Goal: Task Accomplishment & Management: Complete application form

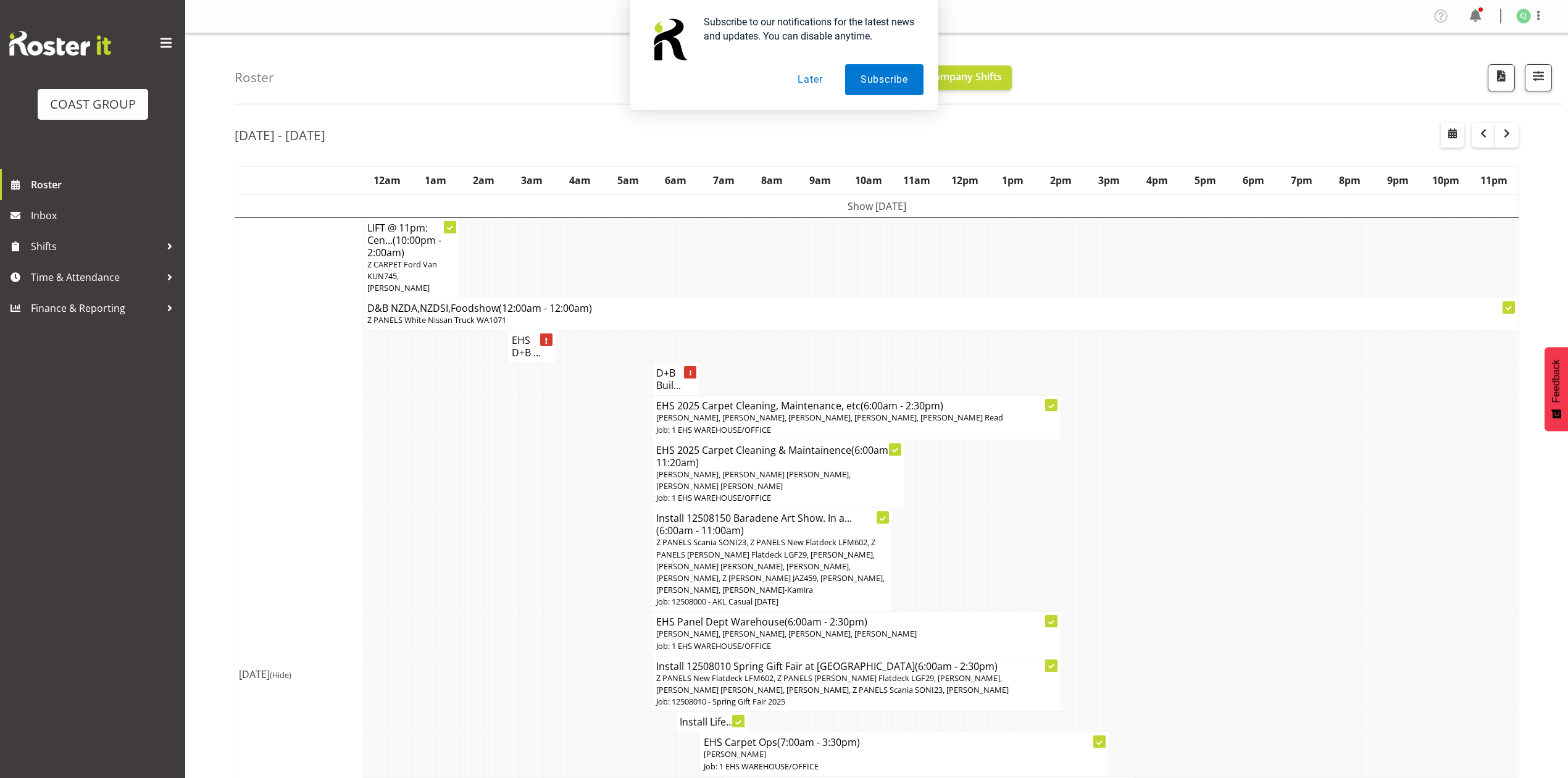
click at [823, 82] on button "Later" at bounding box center [810, 79] width 55 height 31
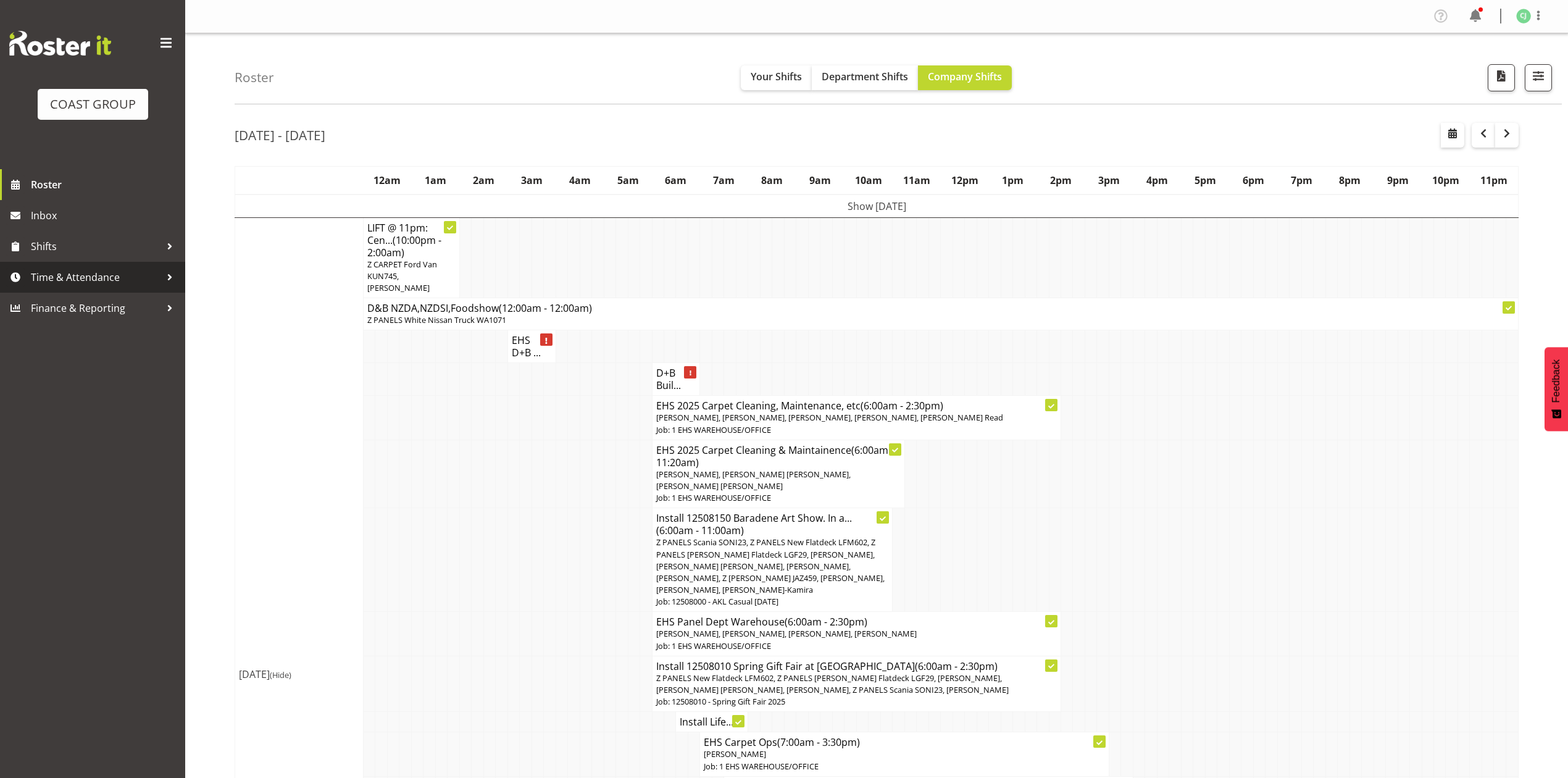
click at [128, 277] on span "Time & Attendance" at bounding box center [95, 277] width 130 height 18
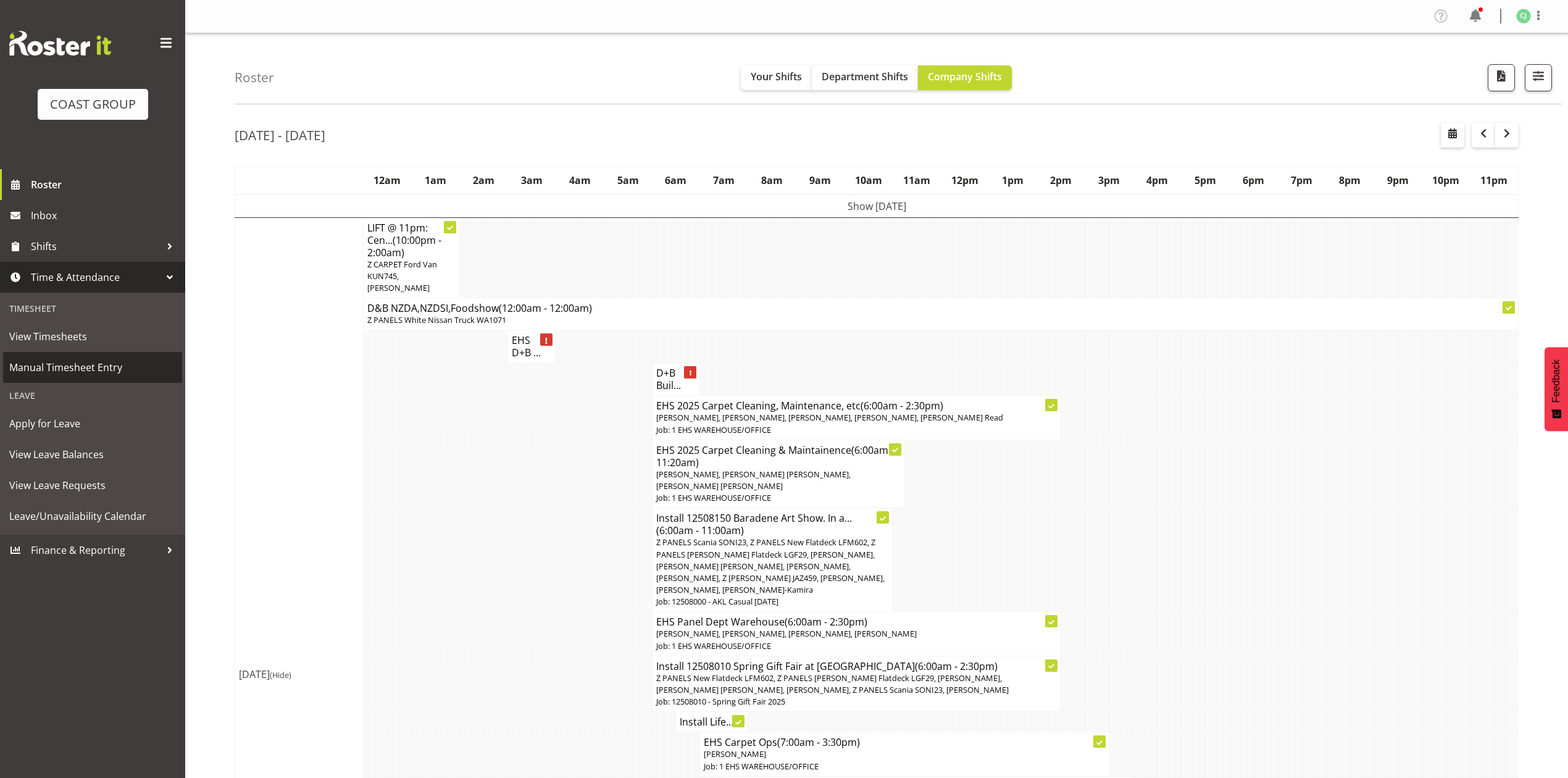
click at [92, 369] on span "Manual Timesheet Entry" at bounding box center [93, 366] width 167 height 18
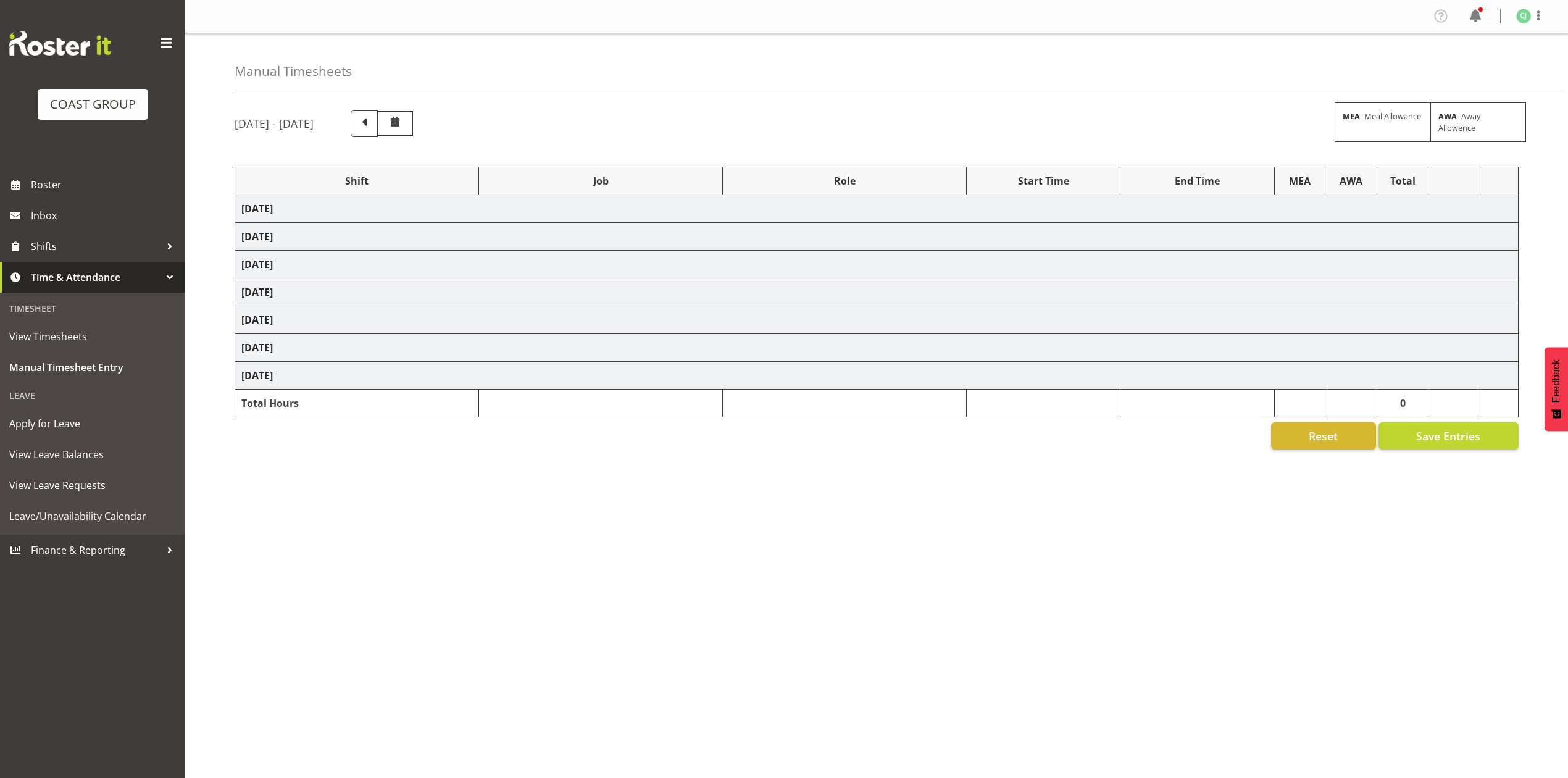
select select "69"
select select "9993"
select select "10275"
select select "10396"
select select "9906"
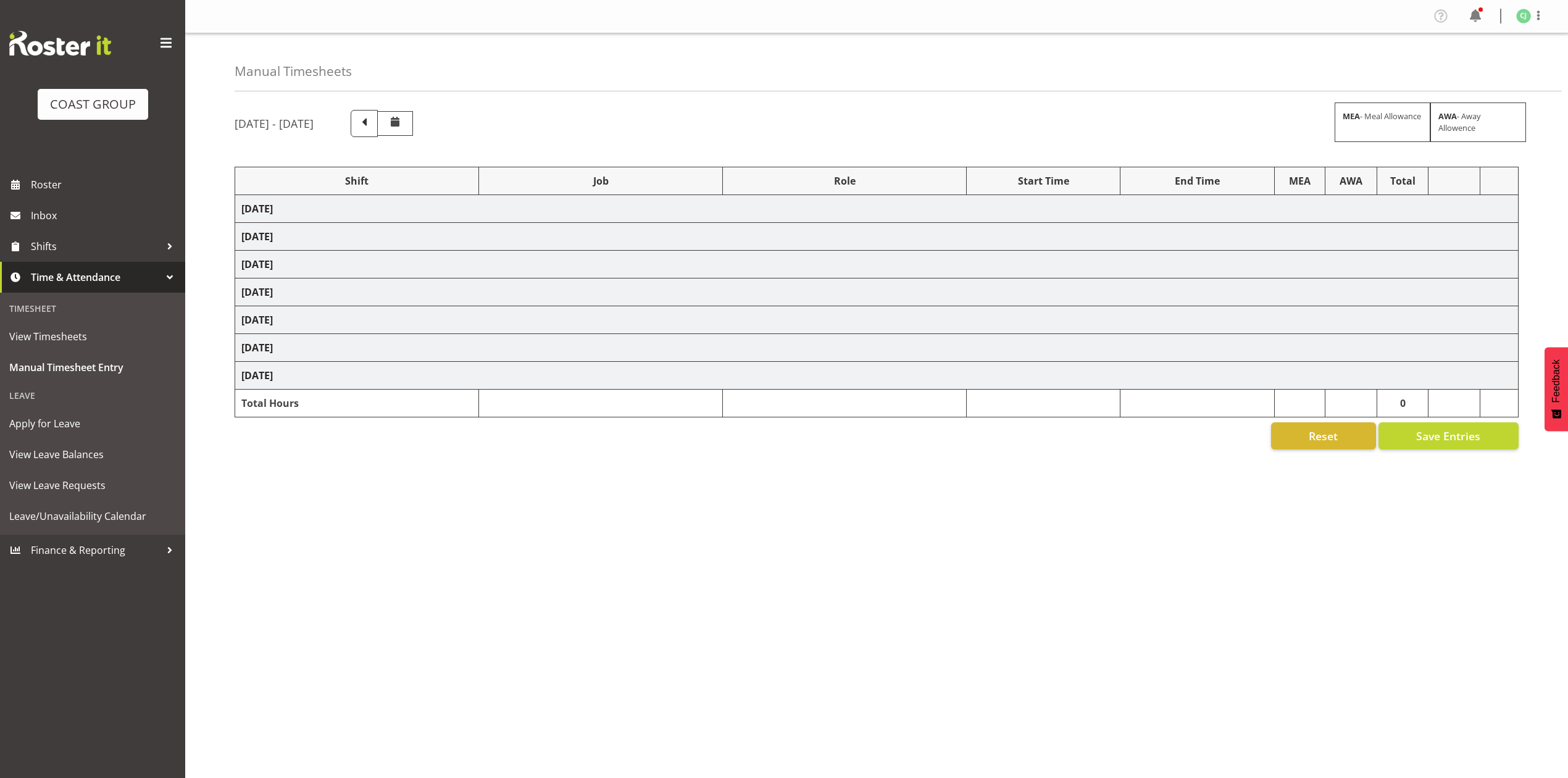
select select "10395"
select select "69"
select select "8955"
select select "9993"
select select "8955"
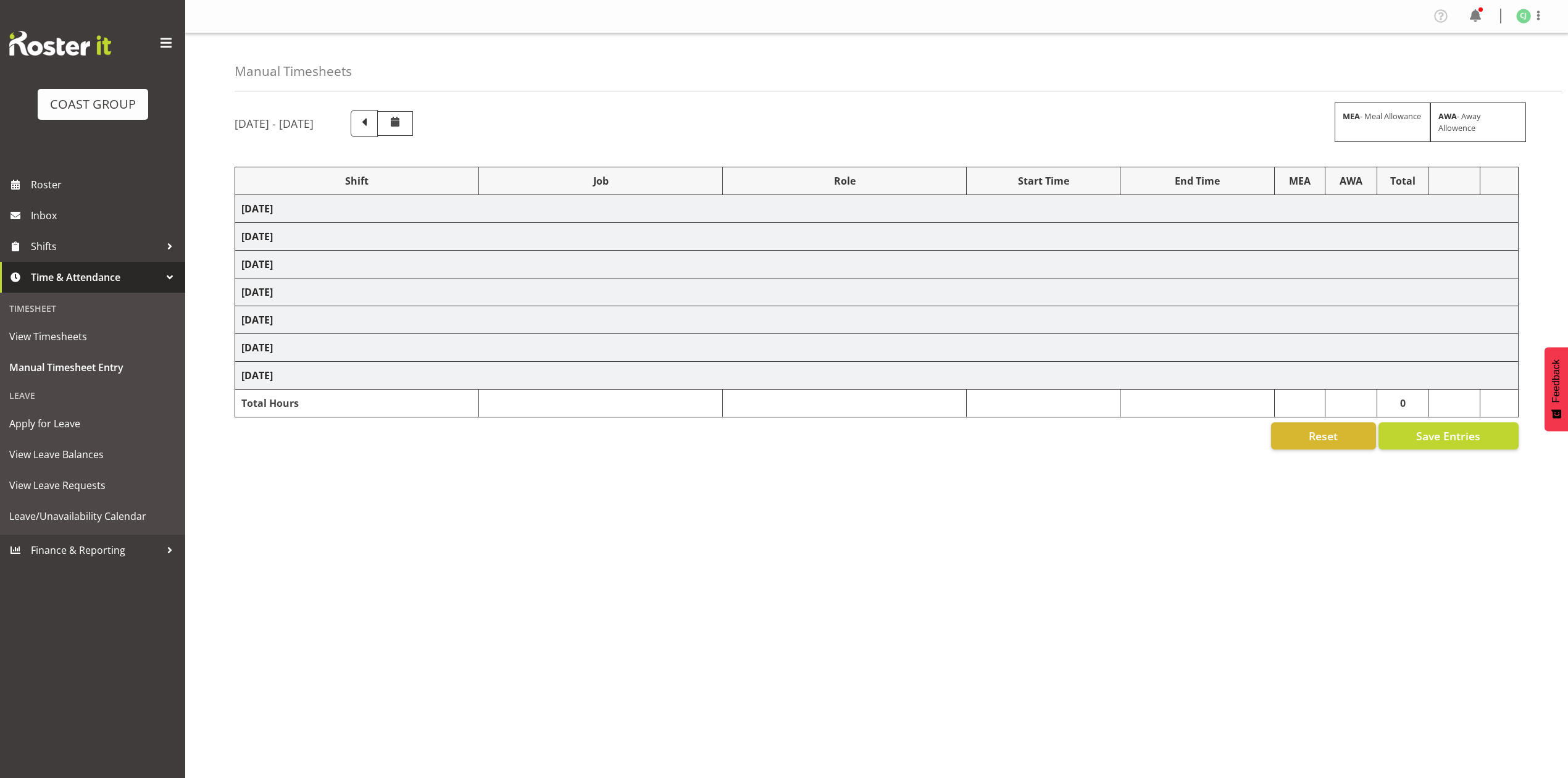
select select "8653"
select select "8955"
select select "9993"
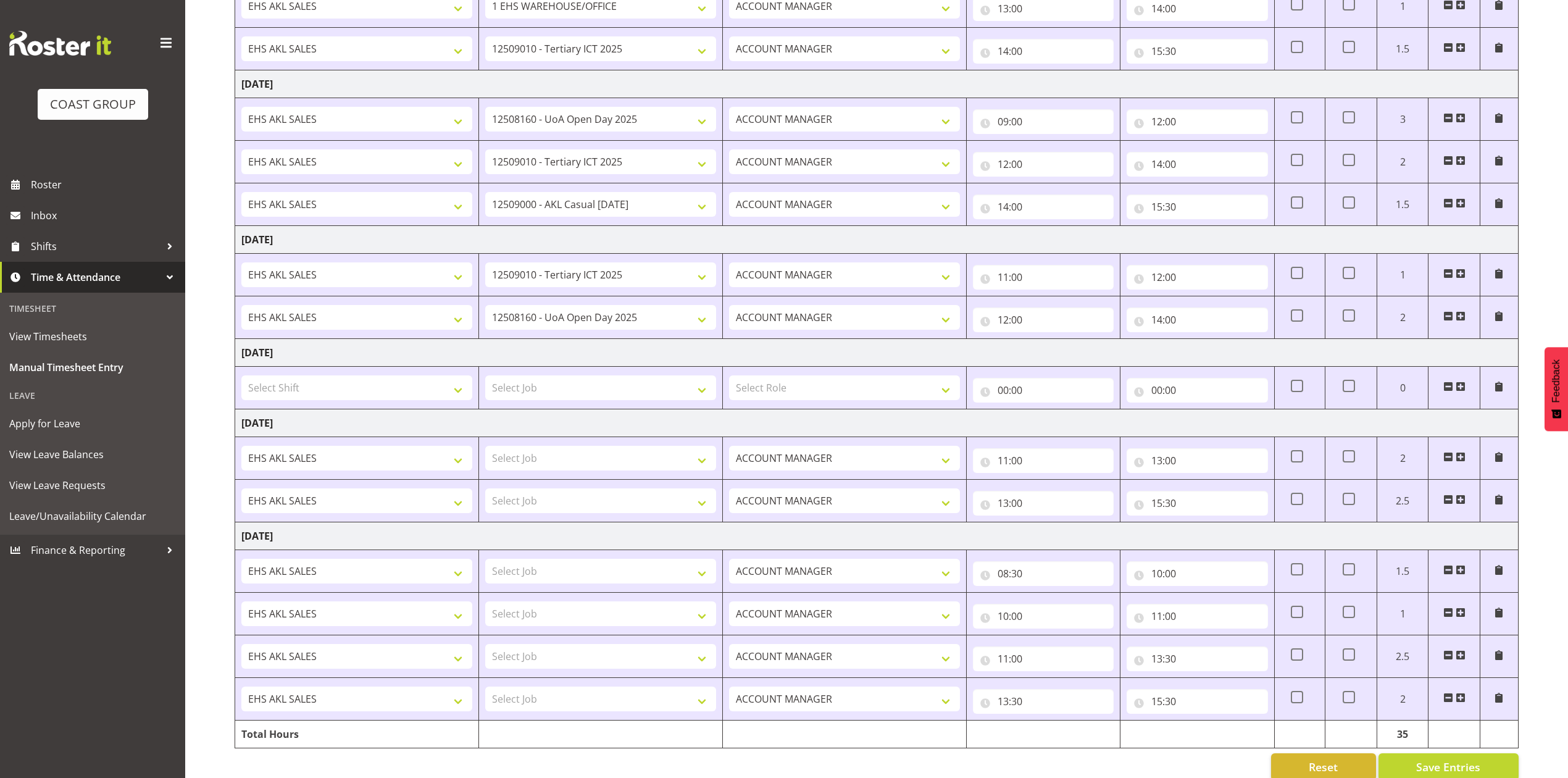
scroll to position [552, 0]
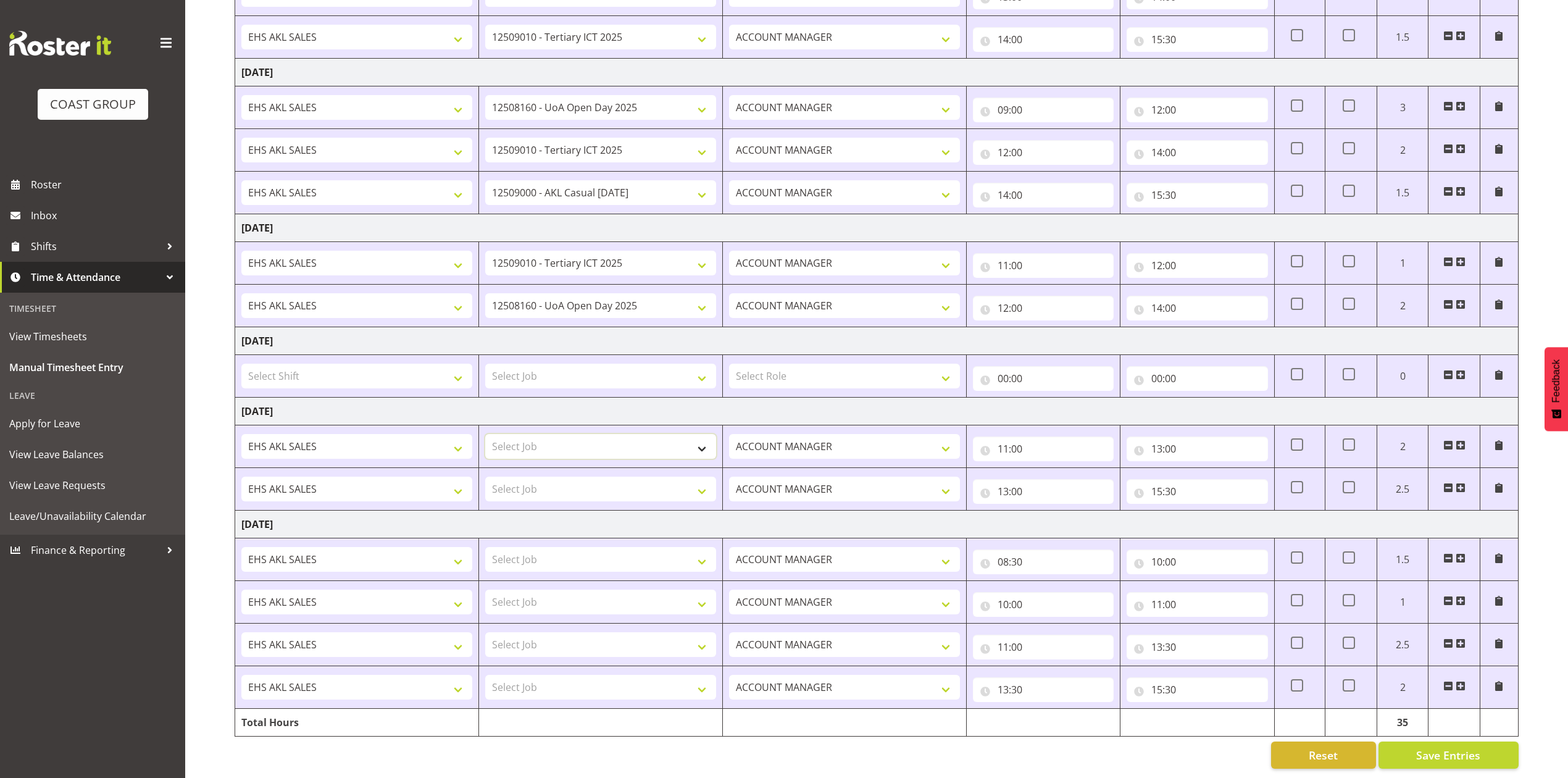
click at [687, 434] on select "Select Job 1 Carlton Events 1 [PERSON_NAME][GEOGRAPHIC_DATA] 1 [PERSON_NAME][GE…" at bounding box center [600, 447] width 231 height 25
select select "8955"
click at [485, 434] on select "Select Job 1 Carlton Events 1 [PERSON_NAME][GEOGRAPHIC_DATA] 1 [PERSON_NAME][GE…" at bounding box center [600, 447] width 231 height 25
click at [675, 476] on select "Select Job 1 Carlton Events 1 [PERSON_NAME][GEOGRAPHIC_DATA] 1 [PERSON_NAME][GE…" at bounding box center [600, 489] width 231 height 25
select select "10275"
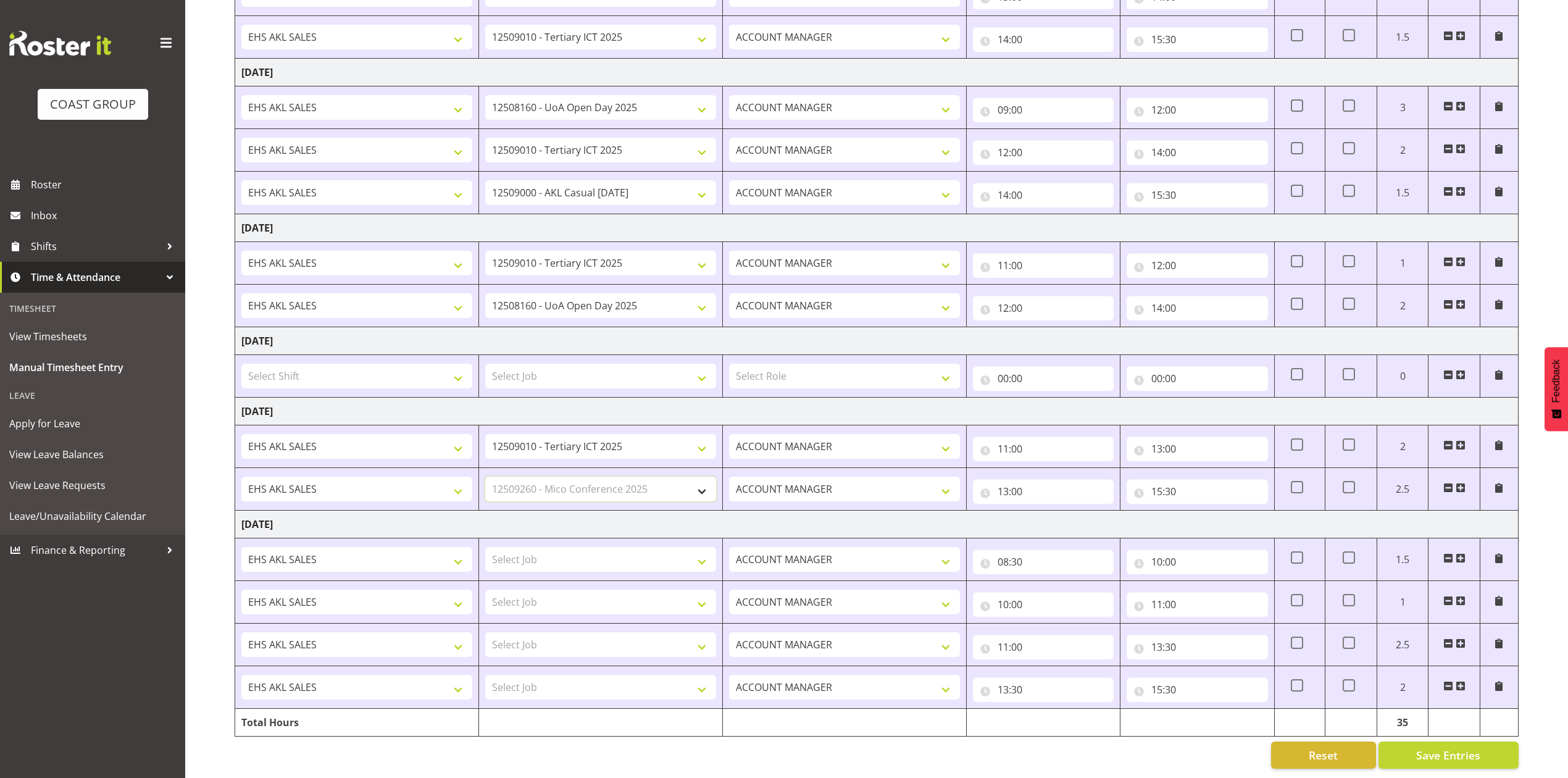
click at [485, 476] on select "Select Job 1 Carlton Events 1 [PERSON_NAME][GEOGRAPHIC_DATA] 1 [PERSON_NAME][GE…" at bounding box center [600, 489] width 231 height 25
click at [625, 554] on select "Select Job 1 Carlton Events 1 [PERSON_NAME][GEOGRAPHIC_DATA] 1 [PERSON_NAME][GE…" at bounding box center [600, 559] width 231 height 25
select select "8955"
click at [485, 547] on select "Select Job 1 Carlton Events 1 [PERSON_NAME][GEOGRAPHIC_DATA] 1 [PERSON_NAME][GE…" at bounding box center [600, 559] width 231 height 25
click at [646, 589] on select "Select Job 1 Carlton Events 1 [PERSON_NAME][GEOGRAPHIC_DATA] 1 [PERSON_NAME][GE…" at bounding box center [600, 602] width 231 height 25
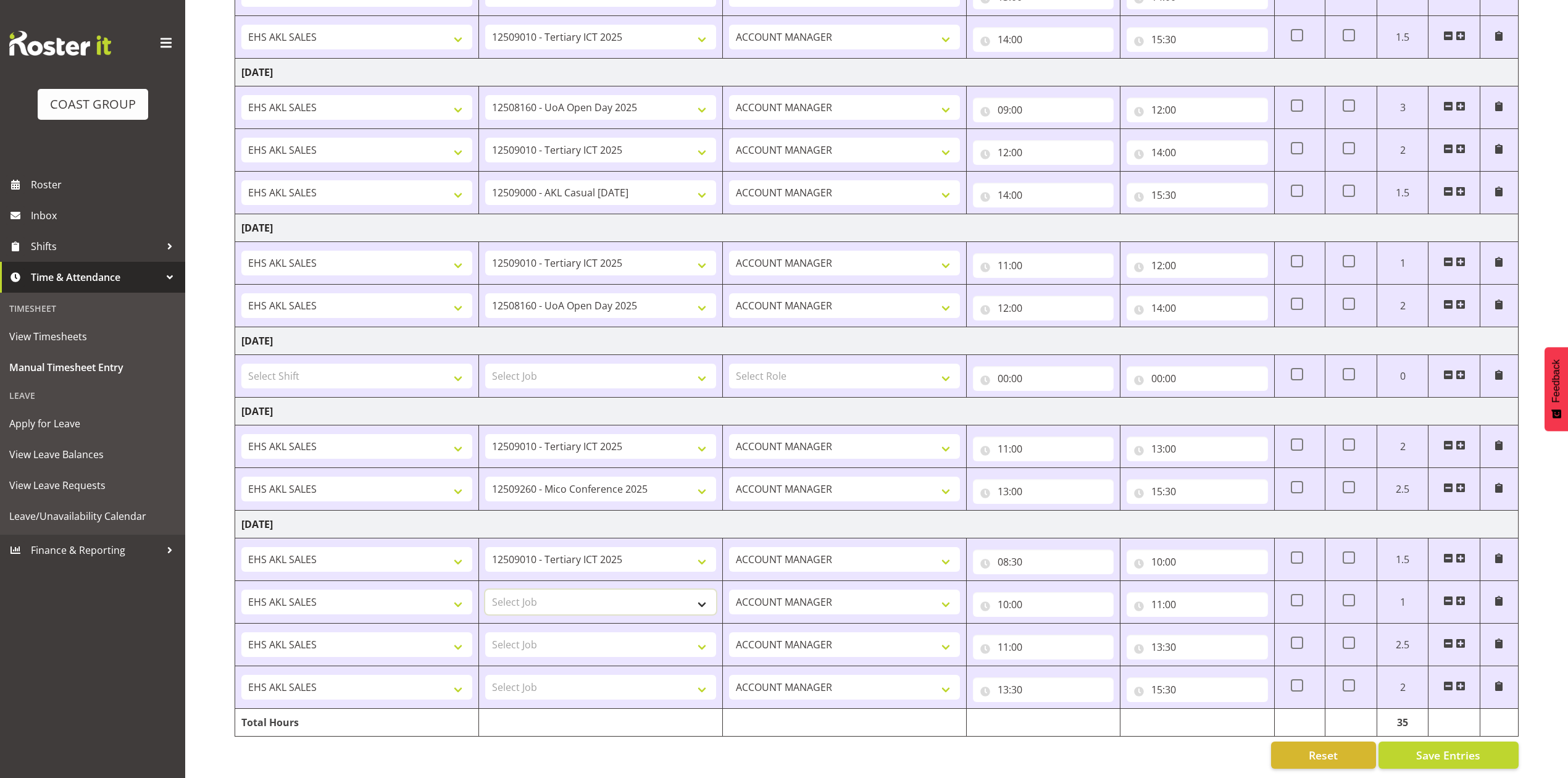
select select "9993"
click at [485, 589] on select "Select Job 1 Carlton Events 1 [PERSON_NAME][GEOGRAPHIC_DATA] 1 [PERSON_NAME][GE…" at bounding box center [600, 602] width 231 height 25
click at [597, 632] on select "Select Job 1 Carlton Events 1 [PERSON_NAME][GEOGRAPHIC_DATA] 1 [PERSON_NAME][GE…" at bounding box center [600, 645] width 231 height 25
click at [573, 632] on select "Select Job 1 Carlton Events 1 [PERSON_NAME][GEOGRAPHIC_DATA] 1 [PERSON_NAME][GE…" at bounding box center [600, 645] width 231 height 25
select select "10395"
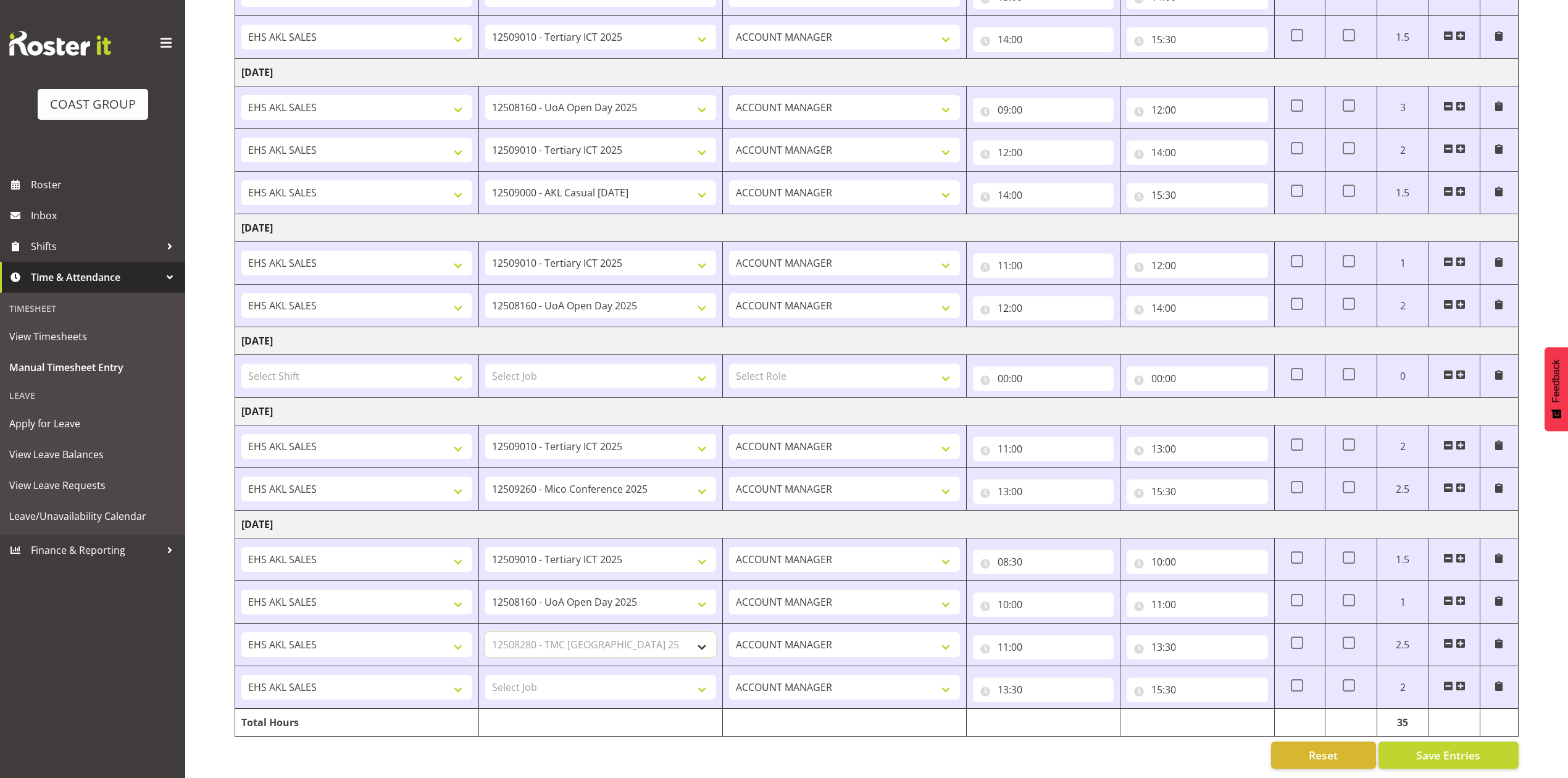
click at [485, 632] on select "Select Job 1 Carlton Events 1 [PERSON_NAME][GEOGRAPHIC_DATA] 1 [PERSON_NAME][GE…" at bounding box center [600, 645] width 231 height 25
click at [662, 675] on select "Select Job 1 Carlton Events 1 [PERSON_NAME][GEOGRAPHIC_DATA] 1 [PERSON_NAME][GE…" at bounding box center [600, 687] width 231 height 25
select select "69"
click at [485, 675] on select "Select Job 1 Carlton Events 1 [PERSON_NAME][GEOGRAPHIC_DATA] 1 [PERSON_NAME][GE…" at bounding box center [600, 687] width 231 height 25
click at [1450, 747] on span "Save Entries" at bounding box center [1449, 755] width 64 height 16
